Goal: Navigation & Orientation: Find specific page/section

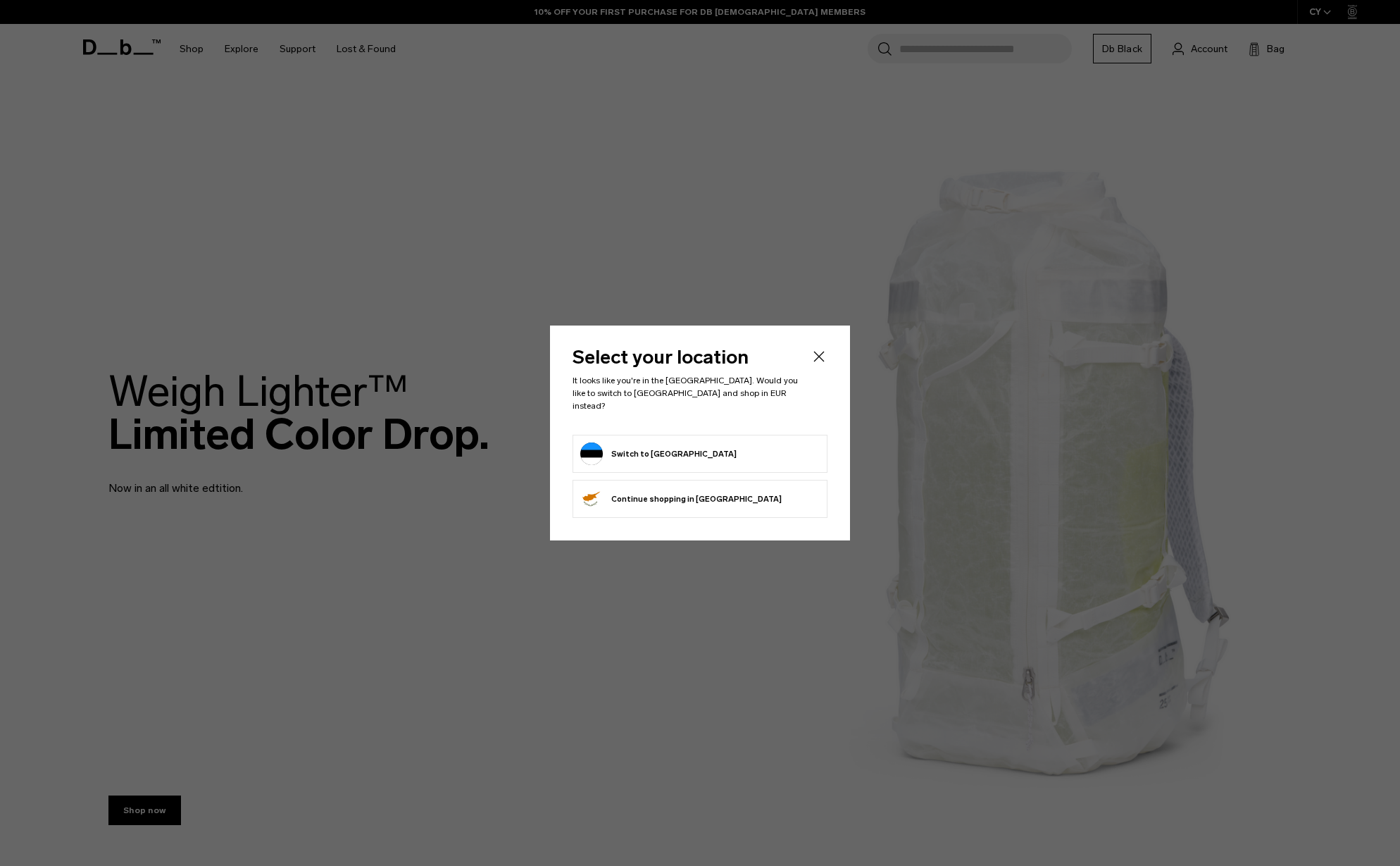
click at [822, 359] on icon "Close" at bounding box center [819, 357] width 17 height 17
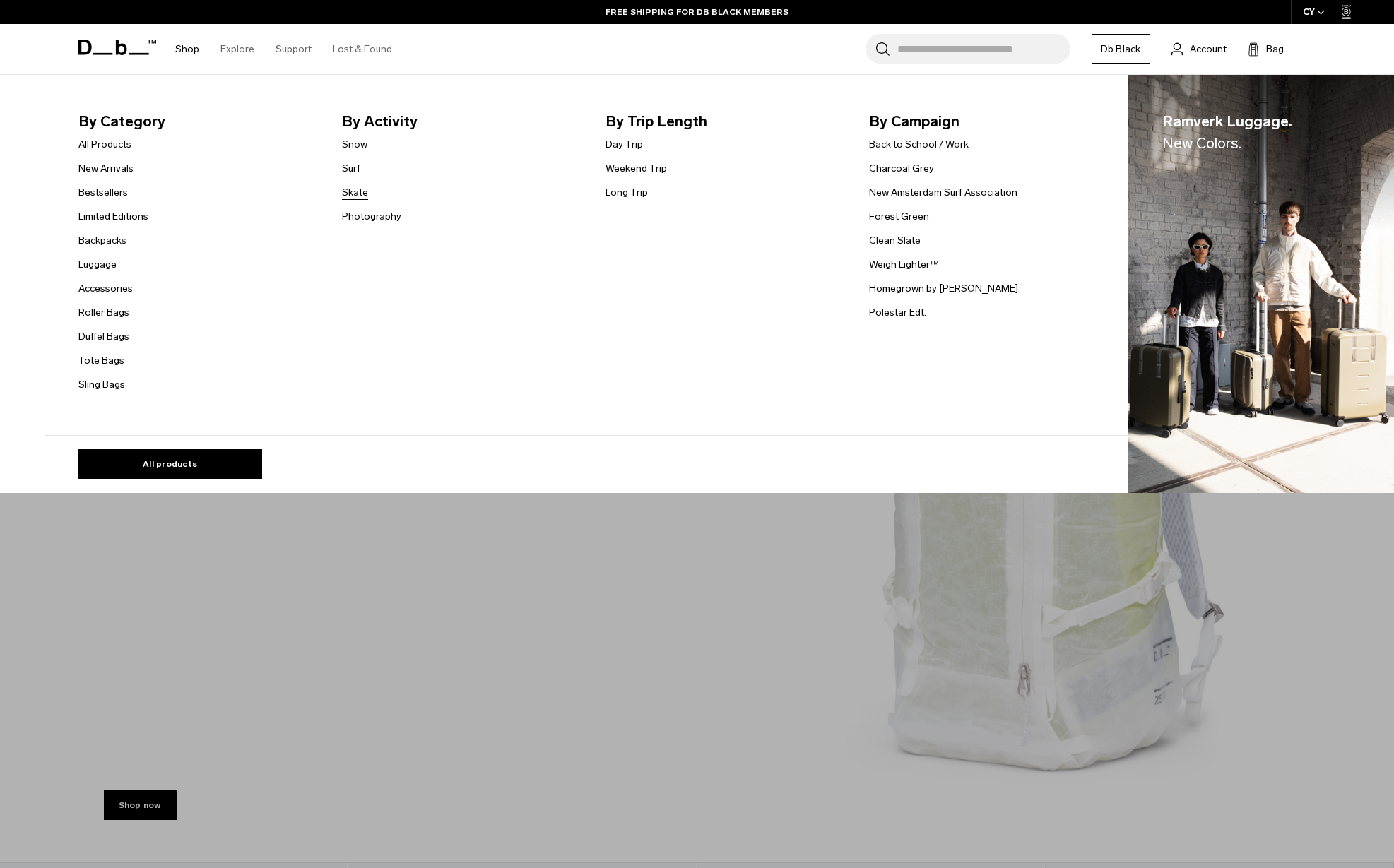
click at [358, 191] on link "Skate" at bounding box center [355, 192] width 26 height 15
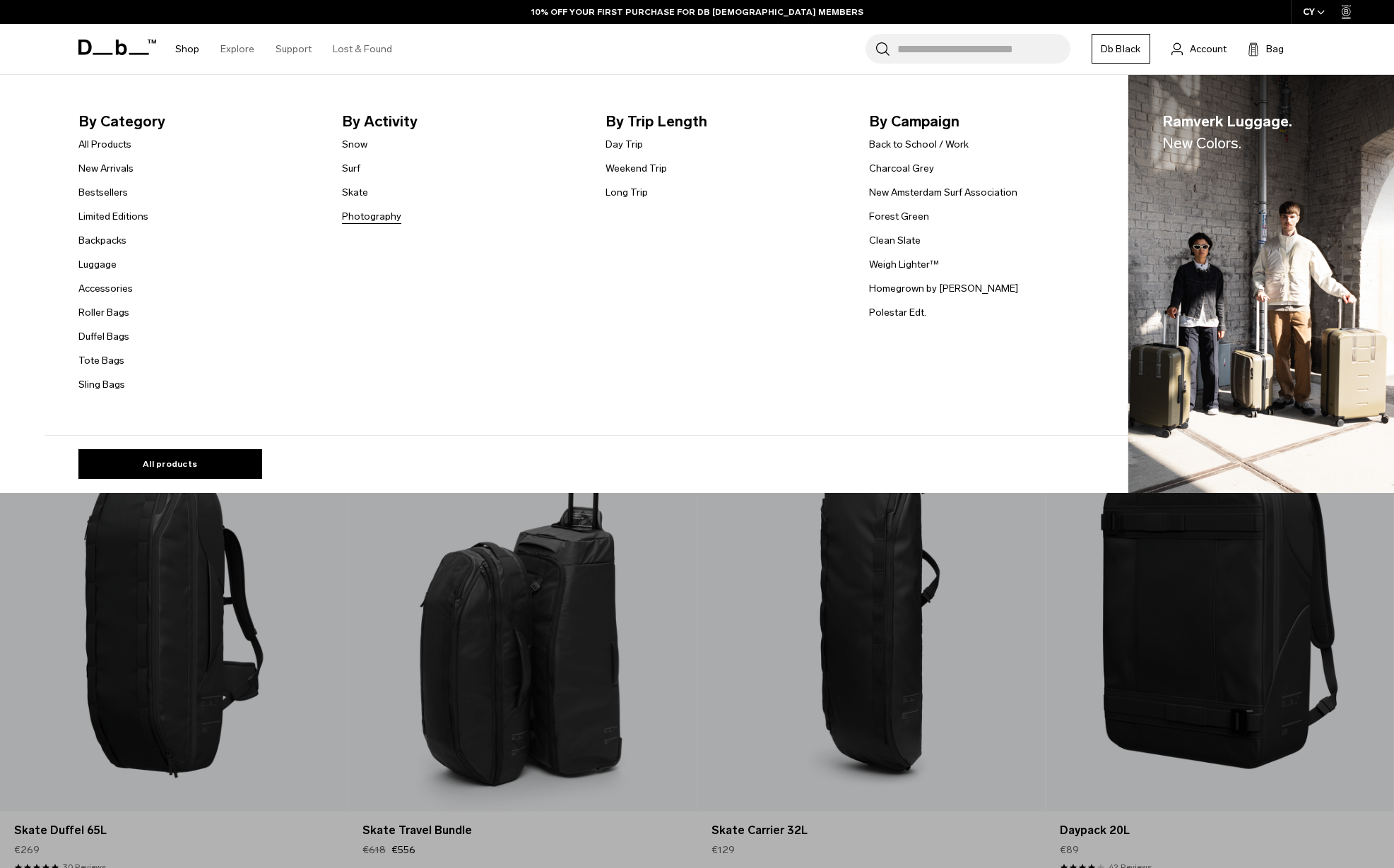
click at [369, 217] on link "Photography" at bounding box center [371, 217] width 59 height 15
